Goal: Task Accomplishment & Management: Complete application form

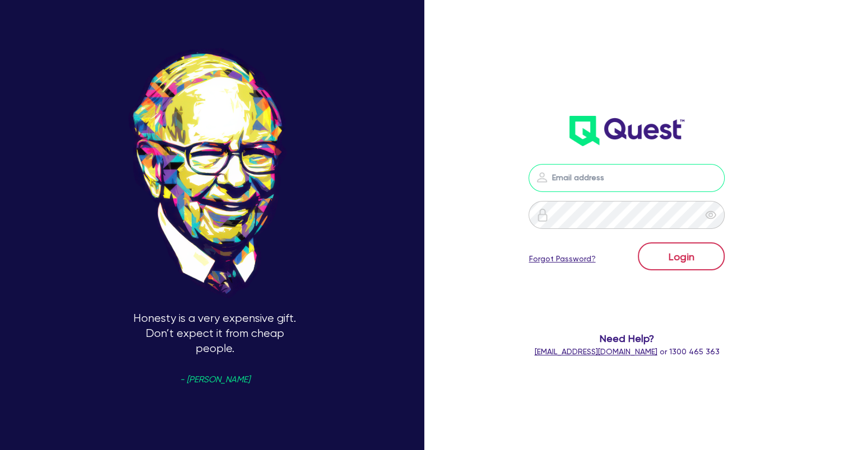
type input "[EMAIL_ADDRESS][DOMAIN_NAME]"
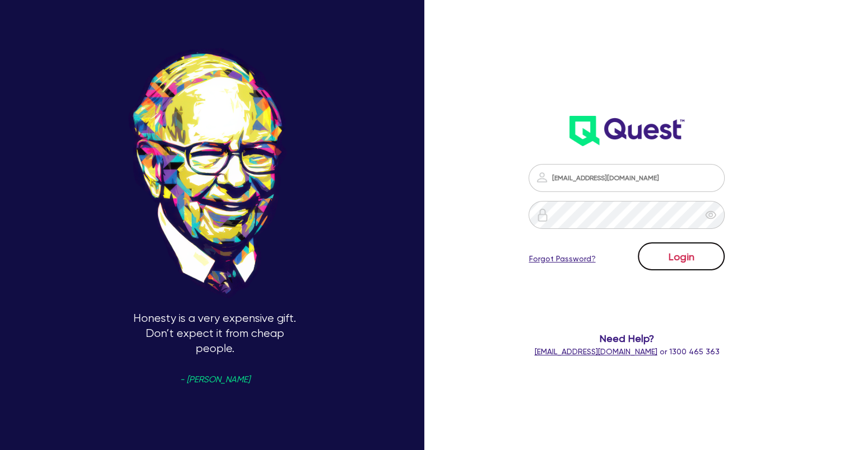
click at [675, 260] on button "Login" at bounding box center [681, 257] width 87 height 28
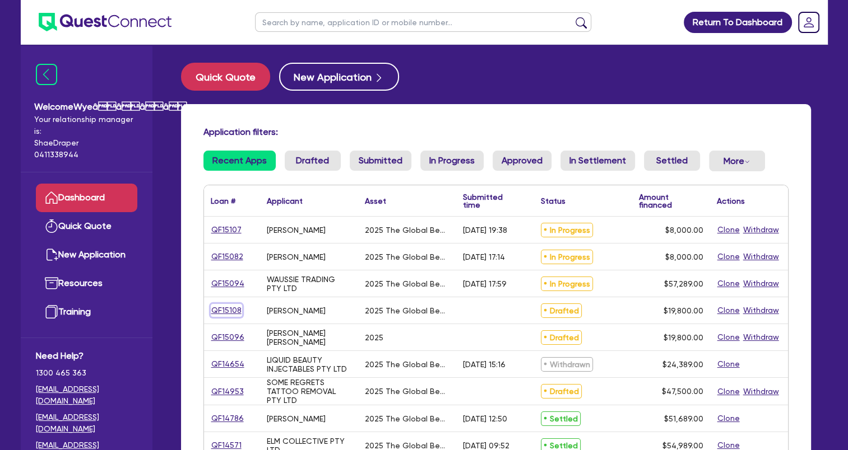
click at [234, 314] on link "QF15108" at bounding box center [226, 310] width 31 height 13
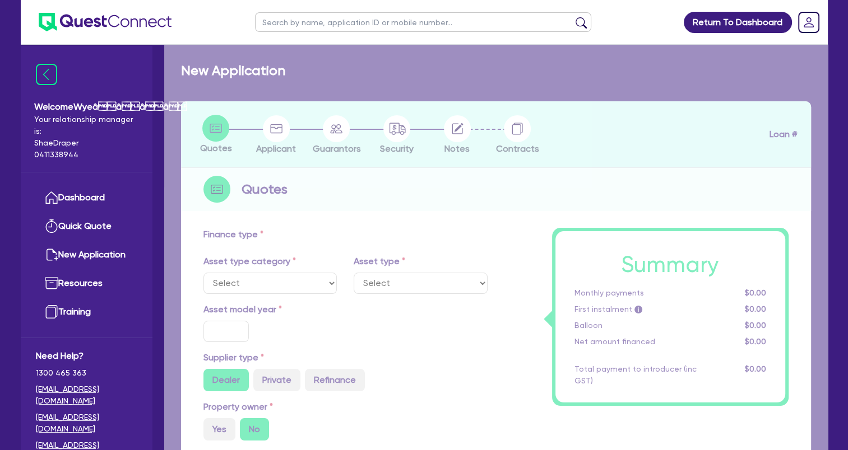
select select "TERTIARY_ASSETS"
type input "2025"
type input "19,800"
type input "4"
type input "792"
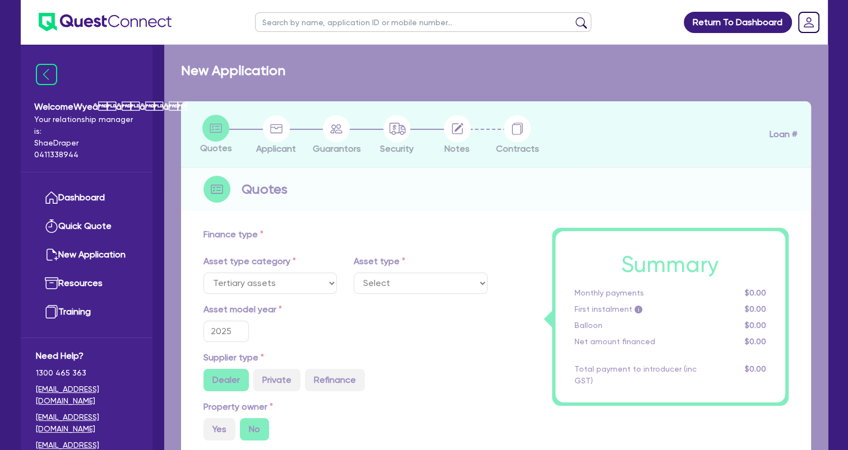
type input "17.95"
select select "BEAUTY_EQUIPMENT"
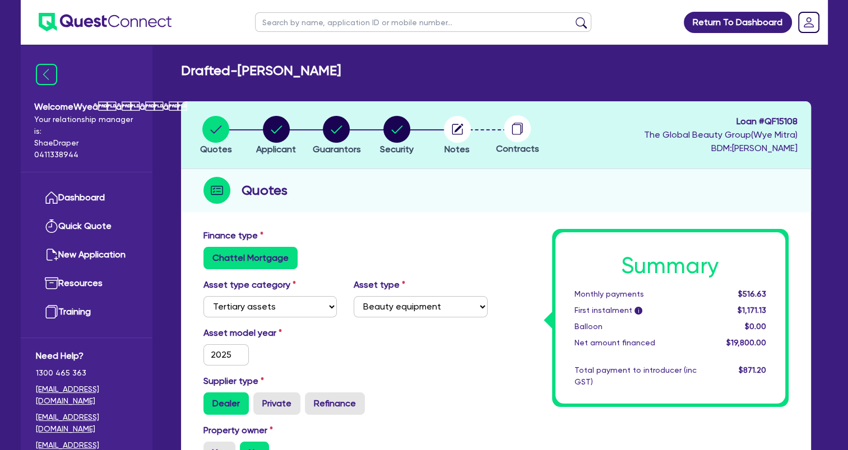
click at [518, 137] on circle at bounding box center [517, 128] width 27 height 27
click at [514, 132] on circle at bounding box center [517, 128] width 27 height 27
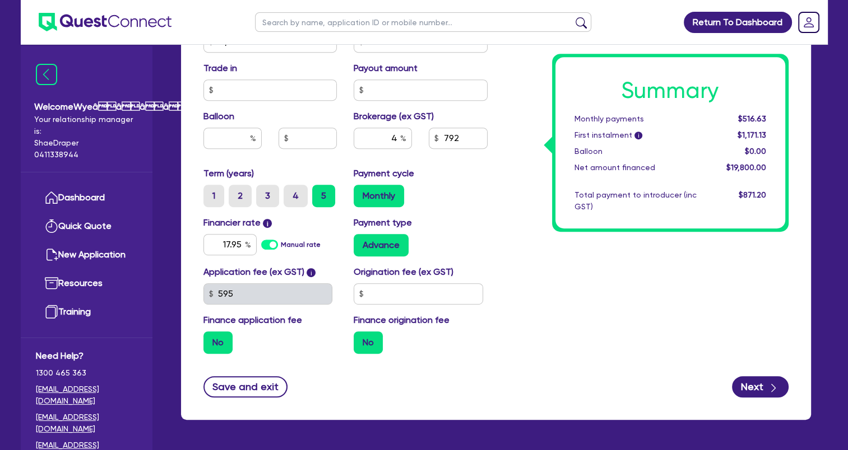
scroll to position [559, 0]
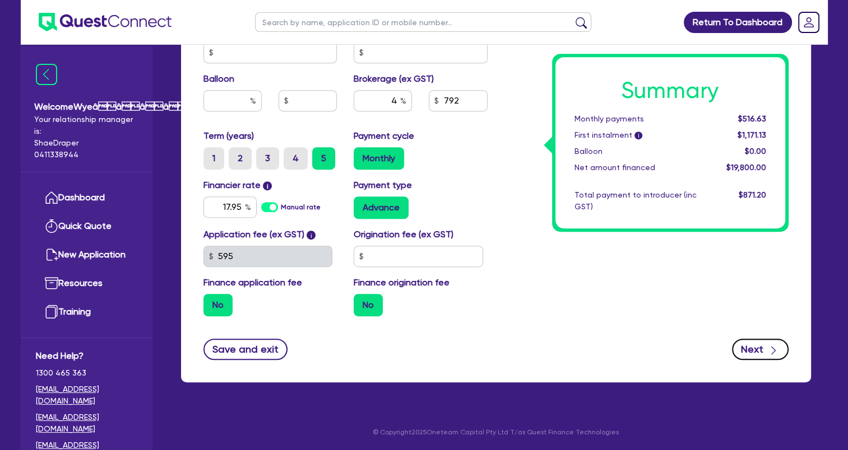
click at [770, 345] on icon "button" at bounding box center [773, 350] width 11 height 11
type input "19,800"
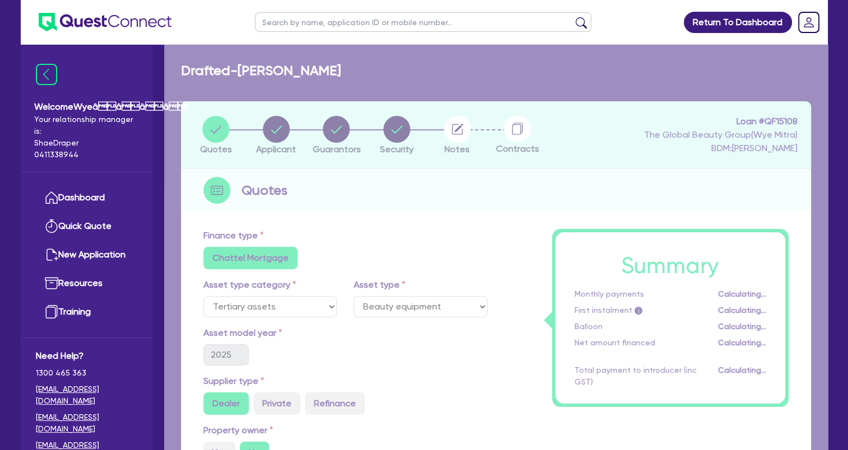
select select "SOLE_TRADER"
select select "HEALTH_BEAUTY"
select select "HAIR_BEAUTY_SALONS"
select select "[GEOGRAPHIC_DATA]"
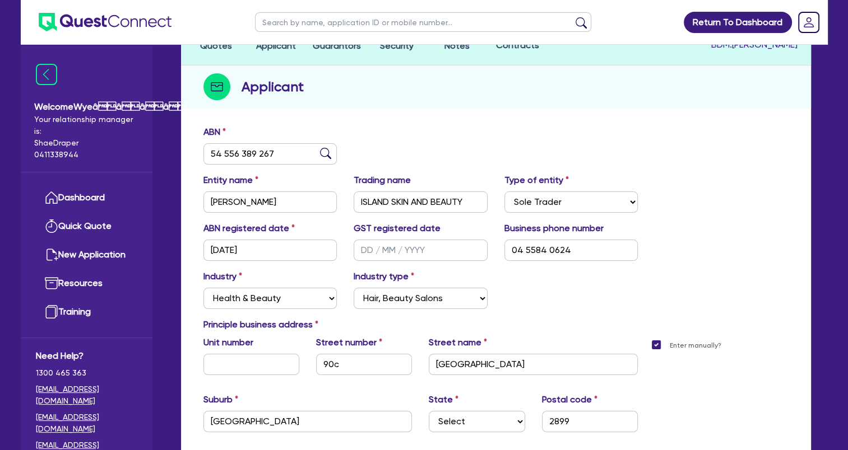
scroll to position [229, 0]
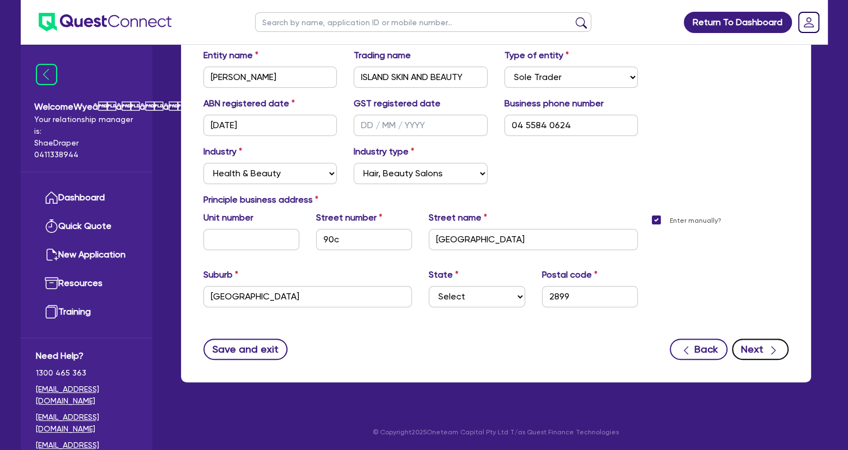
click at [762, 350] on button "Next" at bounding box center [760, 349] width 57 height 21
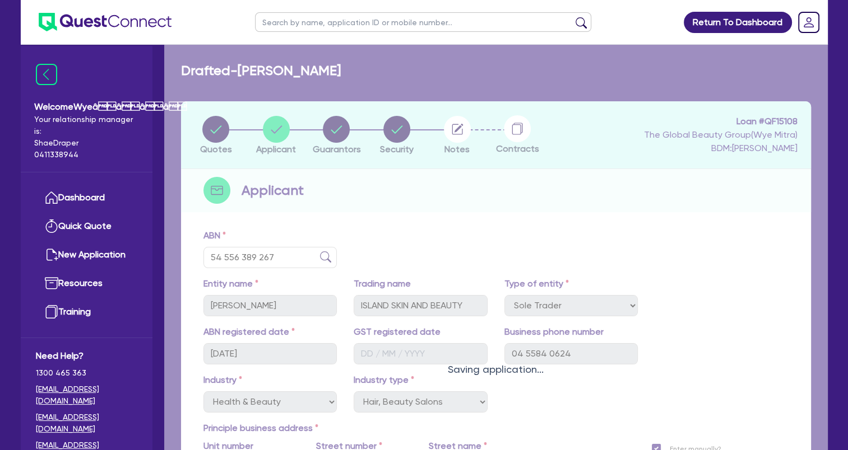
select select "MS"
select select "[GEOGRAPHIC_DATA]"
select select "SINGLE"
select select "CASH"
select select "OTHER"
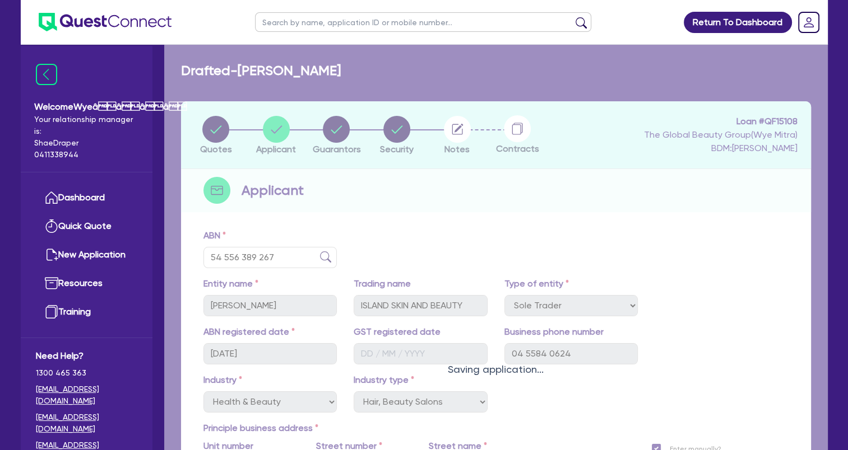
select select "HOUSEHOLD_PERSONAL"
select select "OTHER"
select select "VEHICLE"
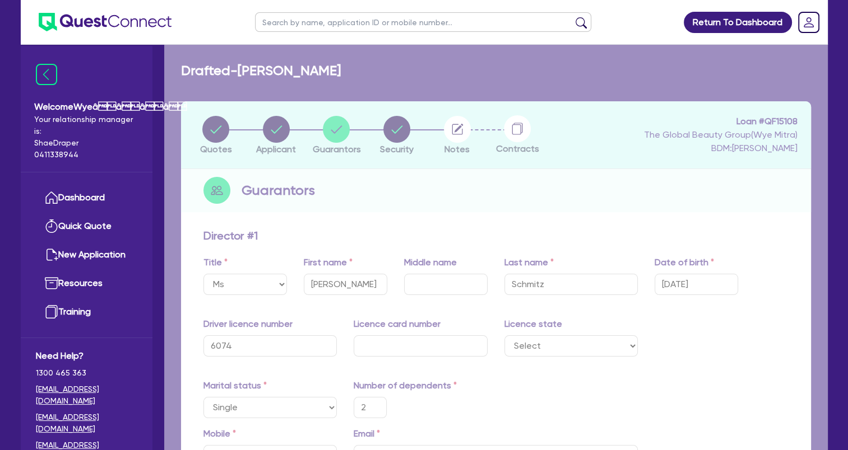
type input "2"
type input "0455 840 624"
type input "8,000"
type input "10,000"
type input "20,000"
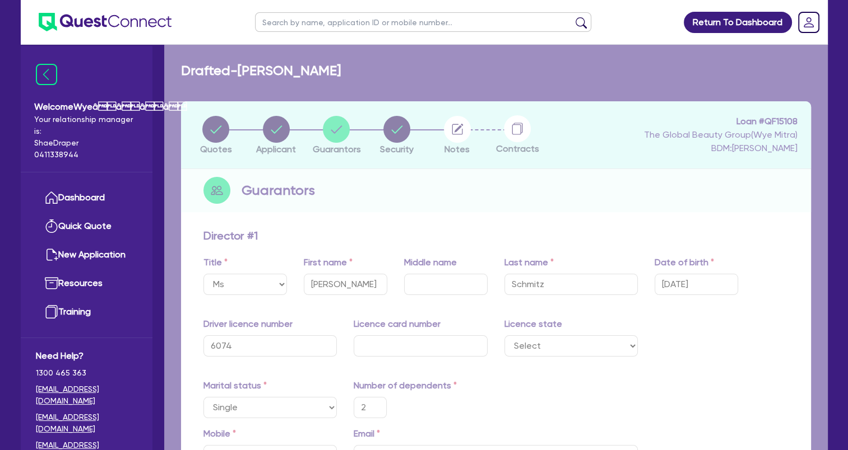
type input "40,000"
type input "6,750"
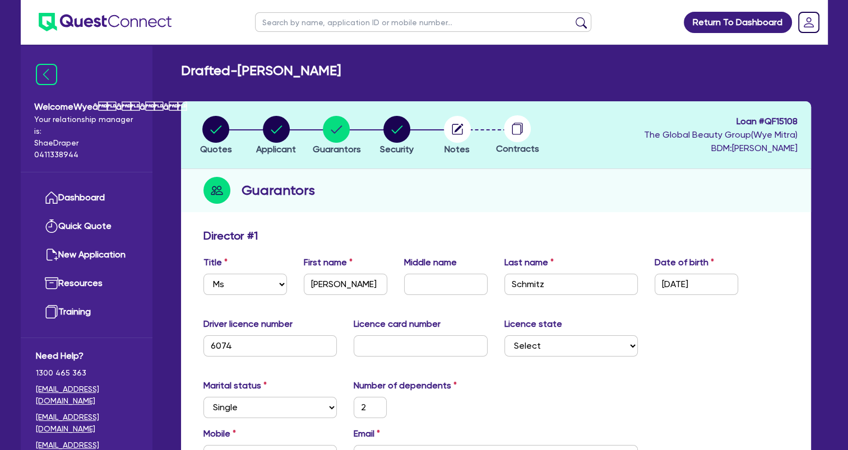
click at [518, 132] on circle at bounding box center [517, 128] width 27 height 27
click at [445, 138] on icon "button" at bounding box center [457, 129] width 27 height 27
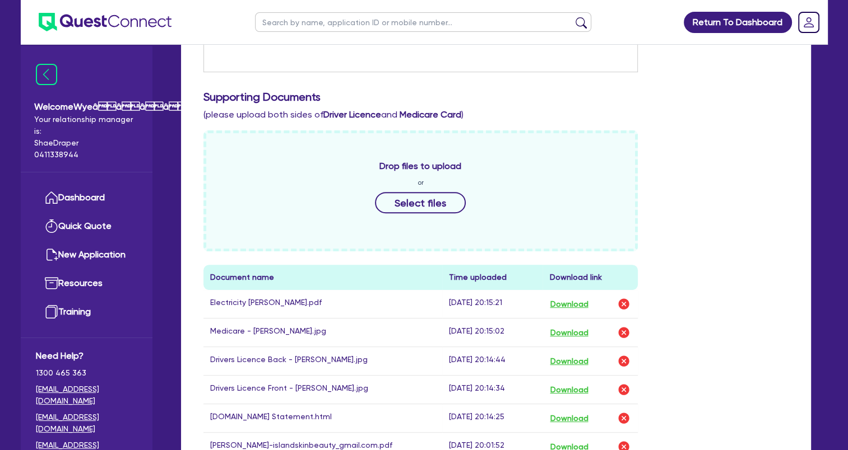
scroll to position [392, 0]
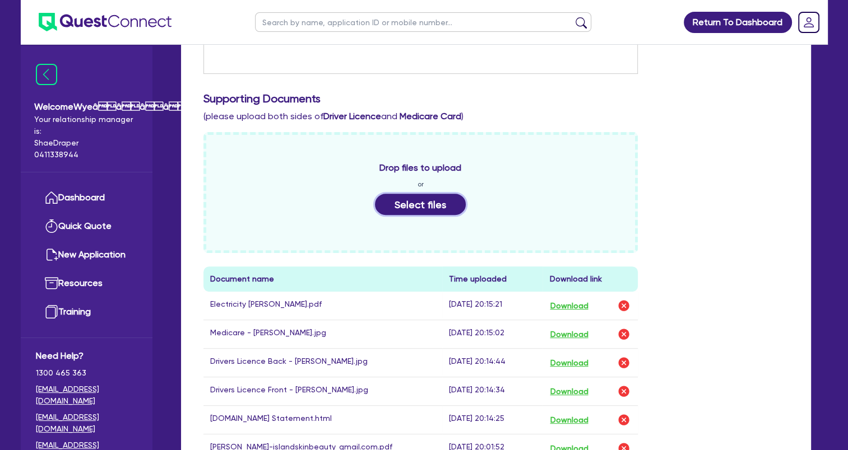
click at [441, 201] on button "Select files" at bounding box center [420, 204] width 91 height 21
click at [421, 202] on button "Select files" at bounding box center [420, 204] width 91 height 21
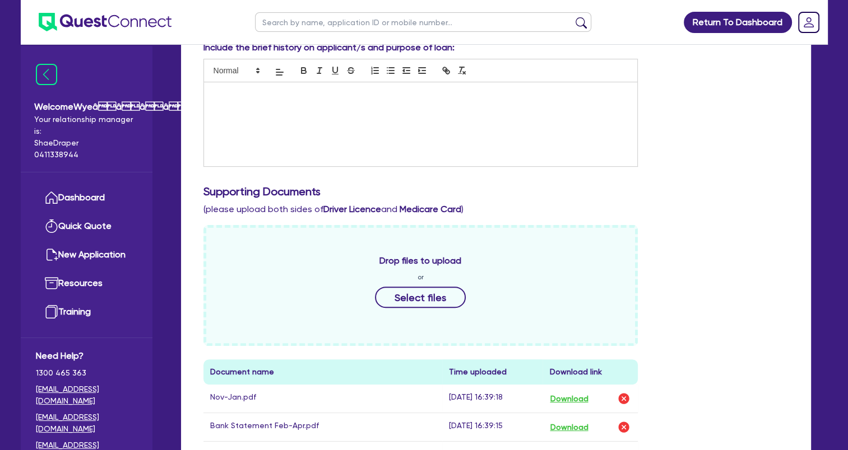
scroll to position [280, 0]
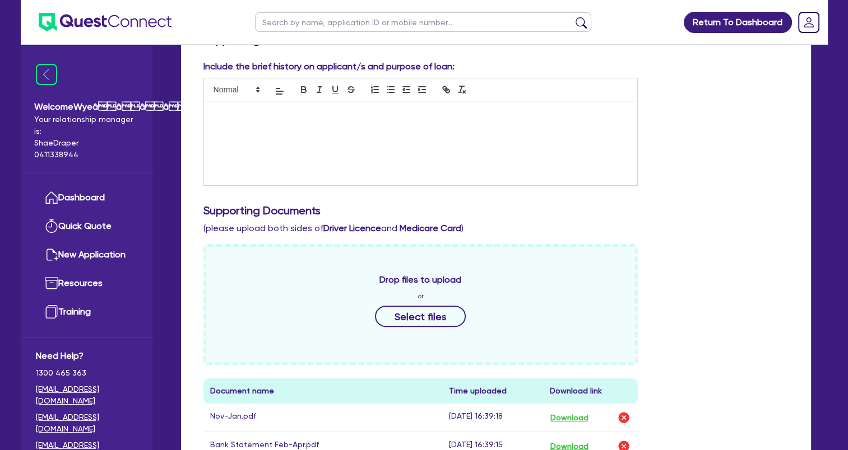
click at [338, 138] on div at bounding box center [421, 143] width 434 height 84
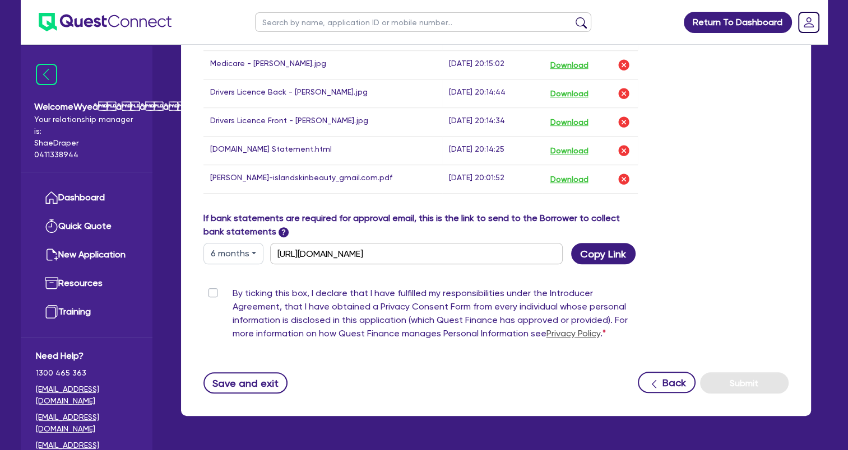
scroll to position [760, 0]
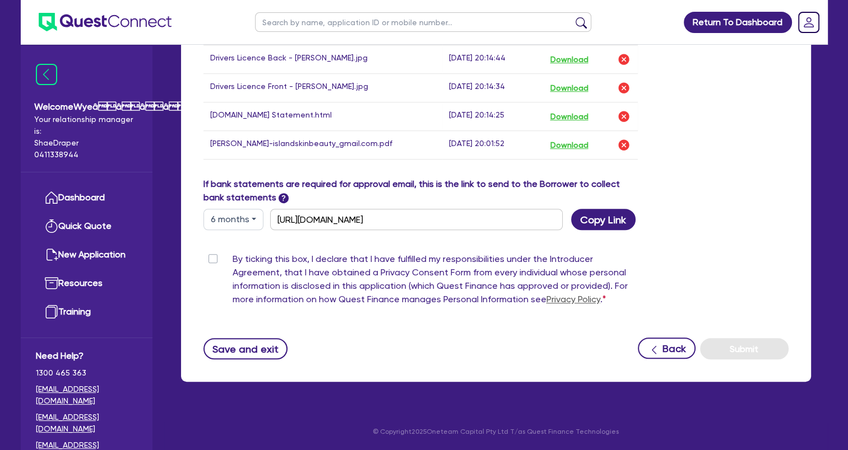
click at [232, 253] on label "By ticking this box, I declare that I have fulfilled my responsibilities under …" at bounding box center [435, 282] width 406 height 58
click at [212, 253] on input "By ticking this box, I declare that I have fulfilled my responsibilities under …" at bounding box center [207, 258] width 9 height 11
checkbox input "true"
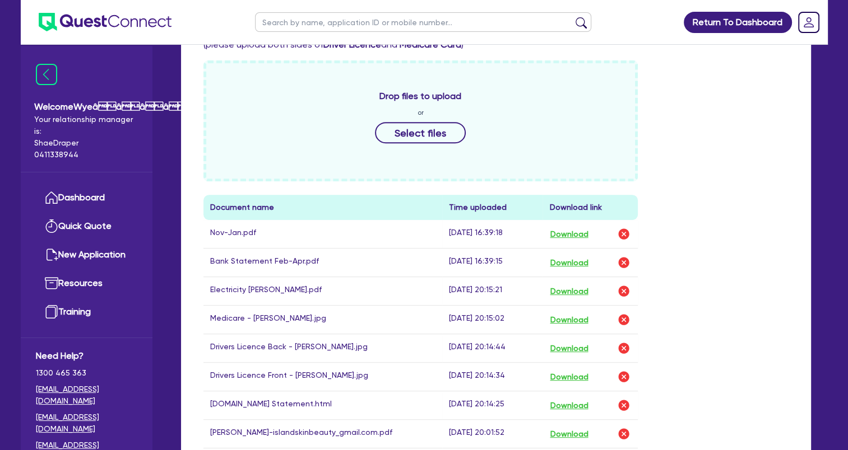
scroll to position [311, 0]
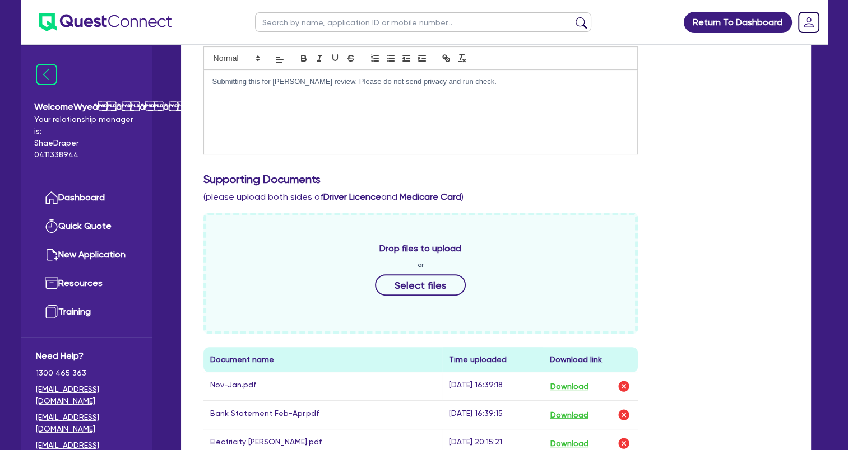
click at [457, 82] on p "Submitting this for [PERSON_NAME] review. Please do not send privacy and run ch…" at bounding box center [420, 82] width 417 height 10
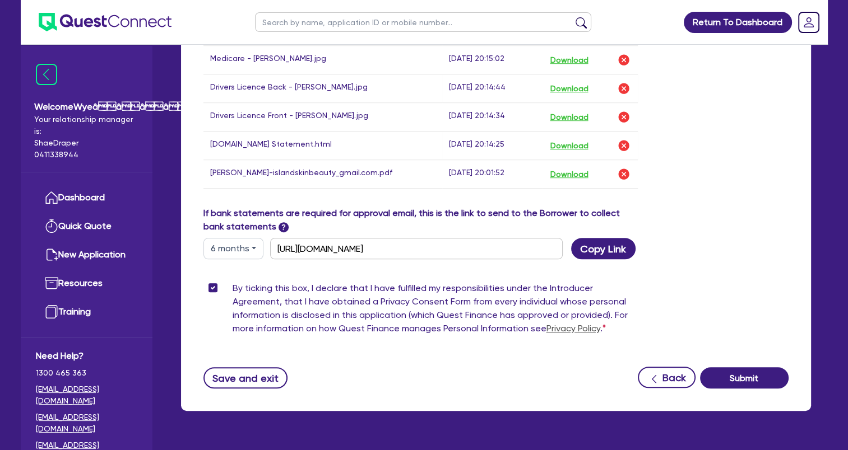
scroll to position [760, 0]
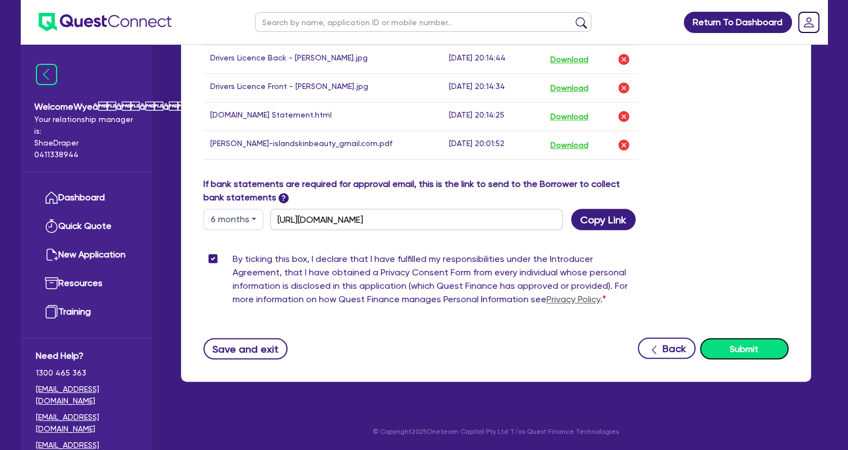
click at [743, 347] on button "Submit" at bounding box center [744, 348] width 89 height 21
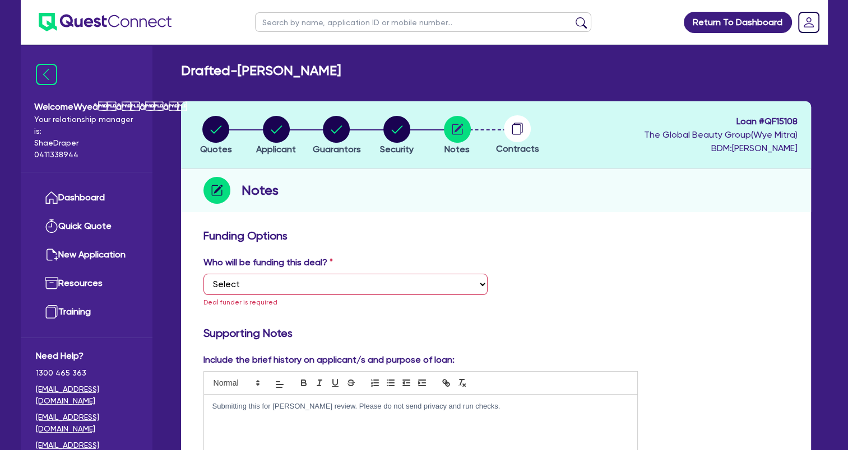
scroll to position [0, 0]
click at [332, 282] on select "Select I want Quest to fund 100% I will fund 100% I will co-fund with Quest Oth…" at bounding box center [345, 284] width 284 height 21
select select "Quest Finance - Own Book"
click at [203, 274] on select "Select I want Quest to fund 100% I will fund 100% I will co-fund with Quest Oth…" at bounding box center [345, 284] width 284 height 21
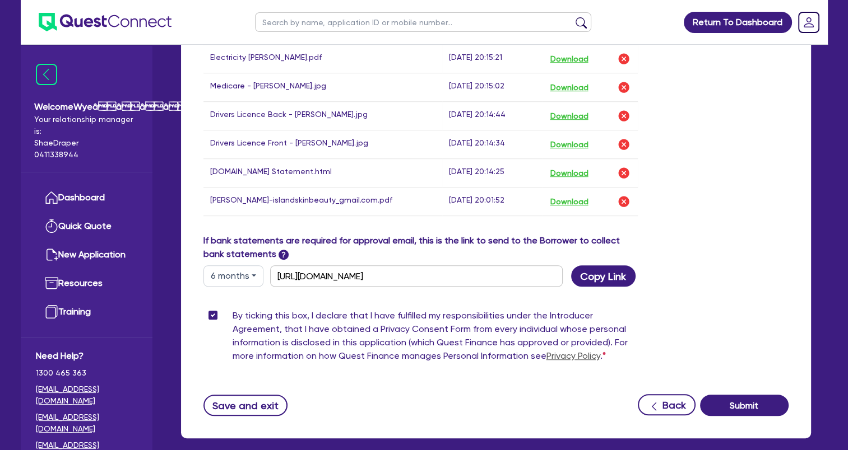
scroll to position [760, 0]
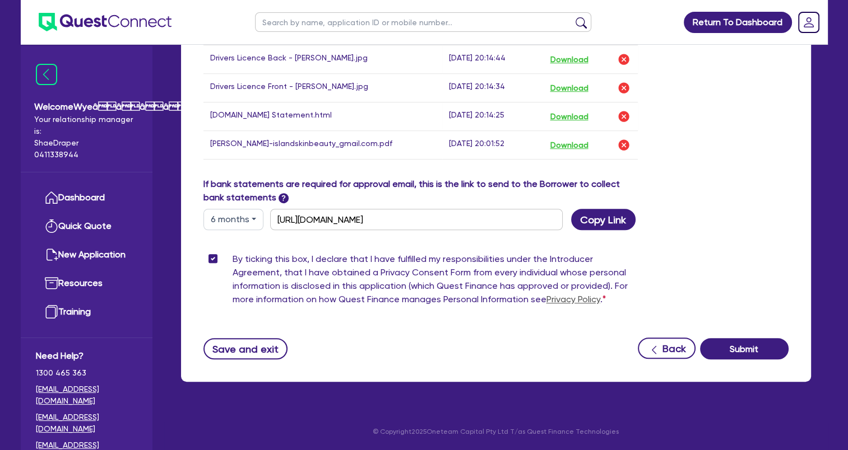
click at [733, 355] on button "Submit" at bounding box center [744, 348] width 89 height 21
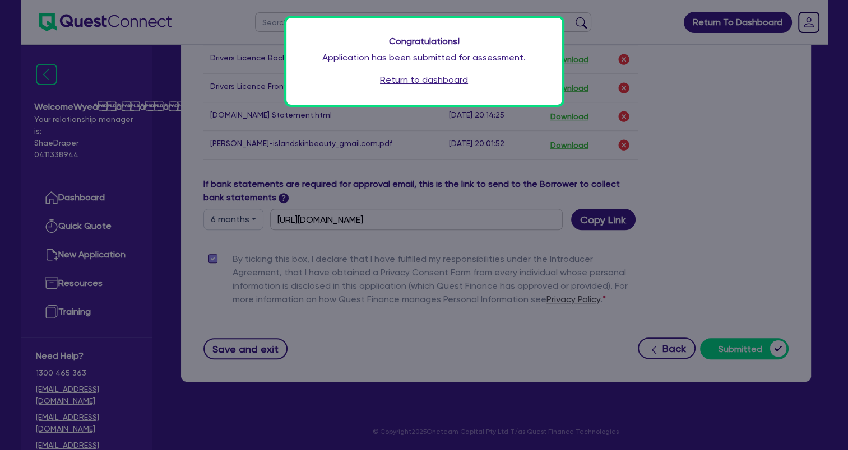
click at [366, 343] on div "Congratulations! Application has been submitted for assessment. Return to dashb…" at bounding box center [424, 225] width 848 height 450
